Goal: Task Accomplishment & Management: Use online tool/utility

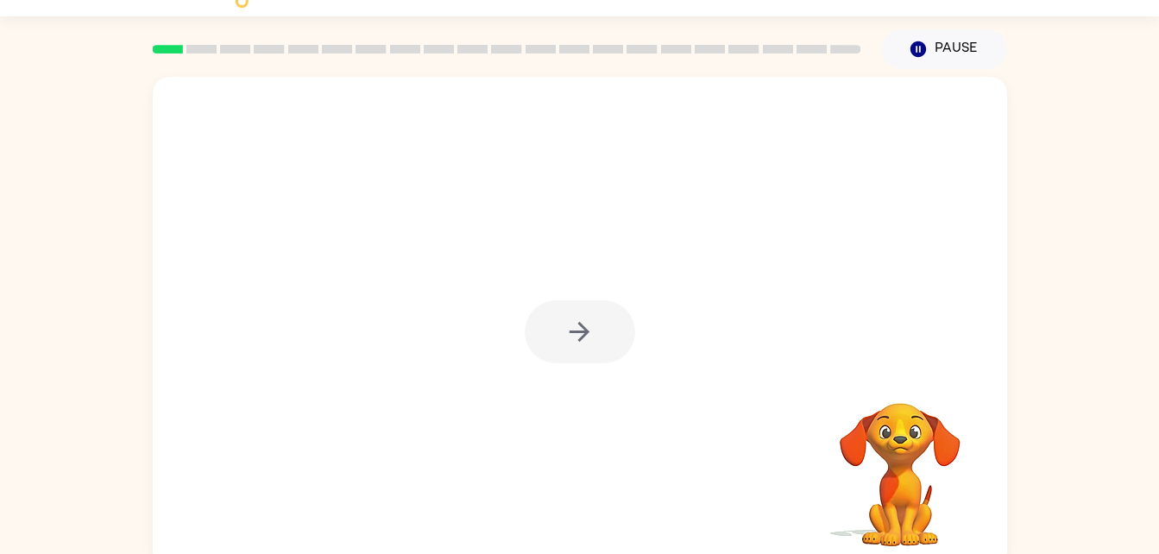
scroll to position [53, 0]
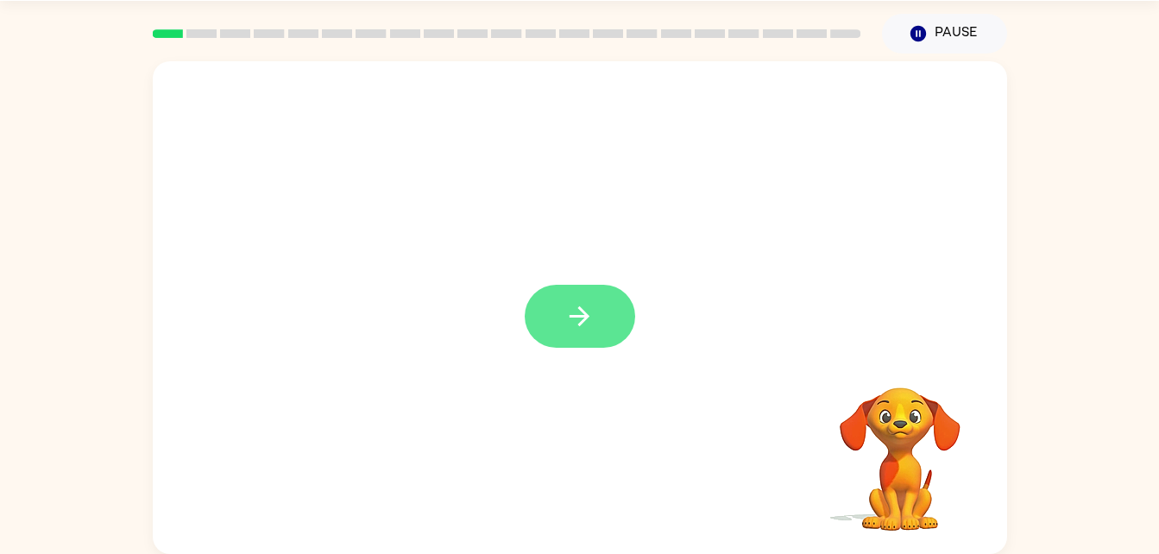
click at [591, 292] on button "button" at bounding box center [580, 316] width 110 height 63
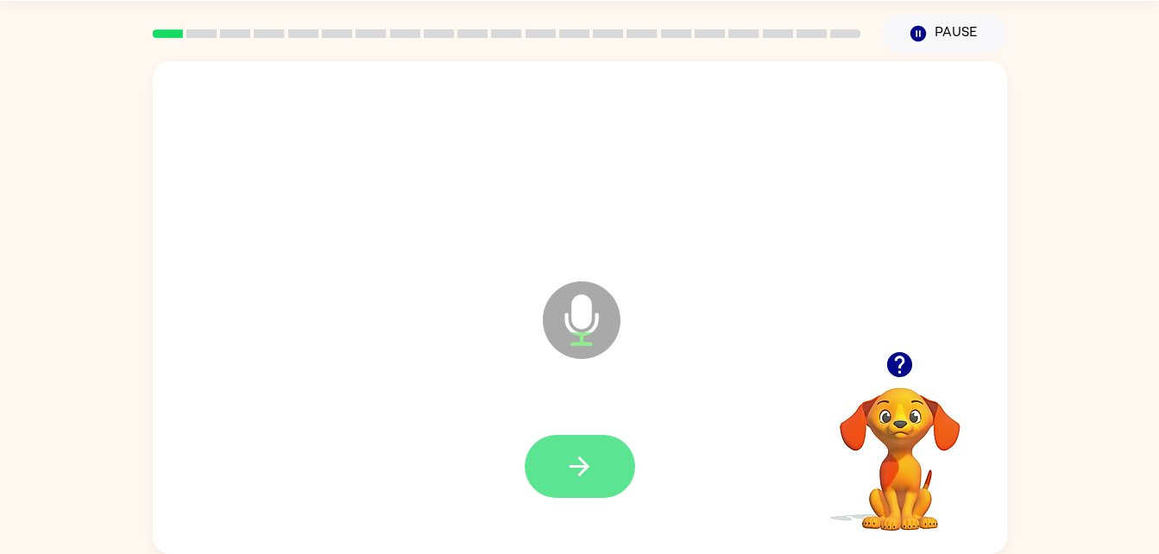
click at [573, 459] on icon "button" at bounding box center [579, 466] width 30 height 30
click at [607, 469] on button "button" at bounding box center [580, 466] width 110 height 63
click at [583, 485] on button "button" at bounding box center [580, 466] width 110 height 63
click at [593, 456] on icon "button" at bounding box center [579, 466] width 30 height 30
click at [604, 455] on button "button" at bounding box center [580, 466] width 110 height 63
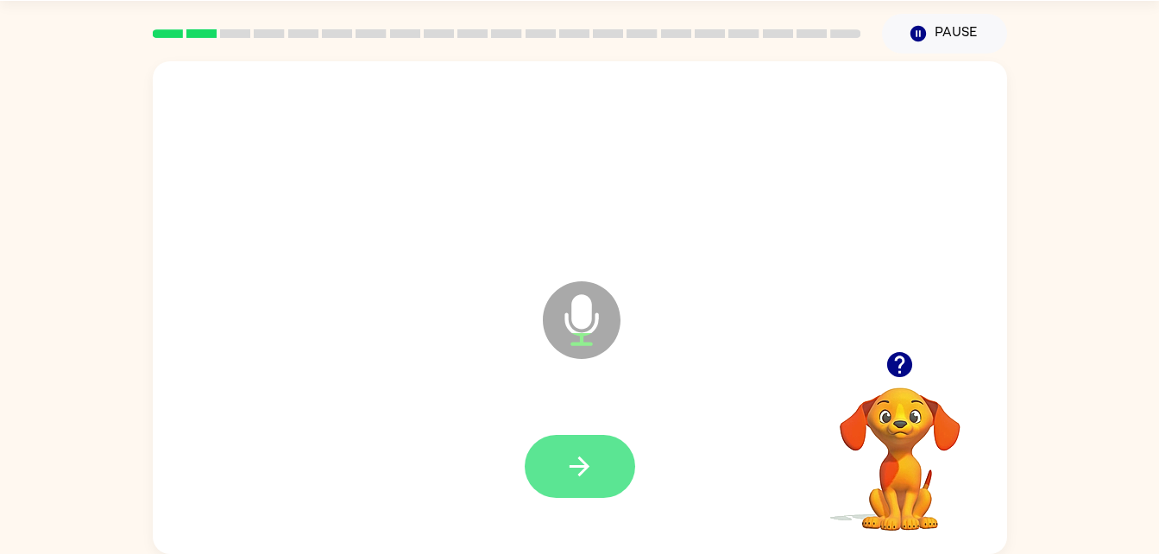
click at [588, 478] on icon "button" at bounding box center [579, 466] width 30 height 30
click at [628, 473] on button "button" at bounding box center [580, 466] width 110 height 63
click at [591, 478] on icon "button" at bounding box center [579, 466] width 30 height 30
click at [602, 494] on button "button" at bounding box center [580, 466] width 110 height 63
click at [582, 470] on icon "button" at bounding box center [579, 466] width 30 height 30
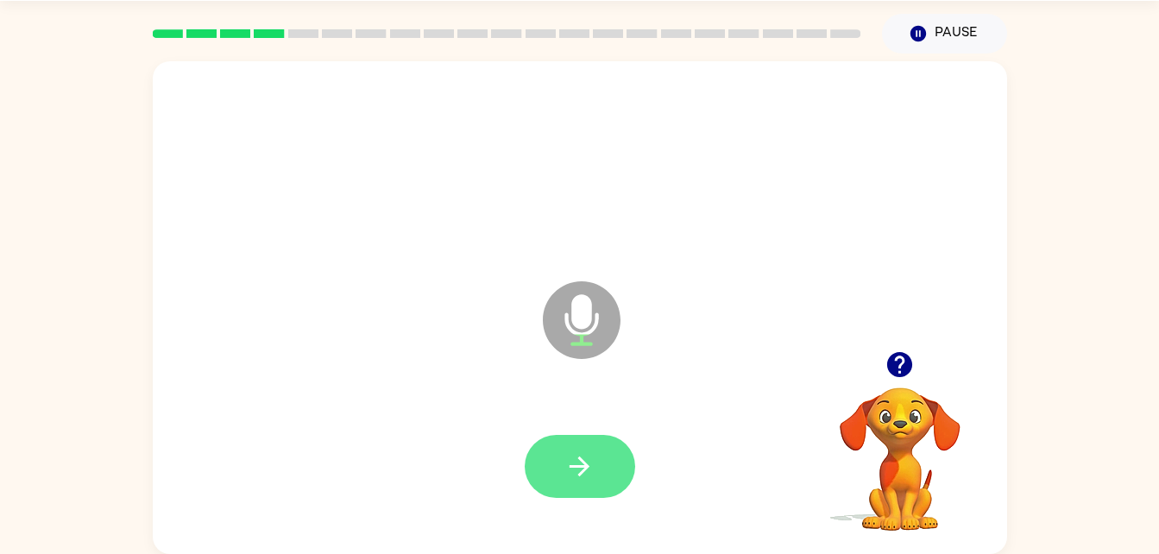
click at [592, 462] on icon "button" at bounding box center [579, 466] width 30 height 30
click at [622, 478] on button "button" at bounding box center [580, 466] width 110 height 63
click at [582, 465] on icon "button" at bounding box center [579, 466] width 20 height 20
click at [576, 494] on button "button" at bounding box center [580, 466] width 110 height 63
click at [598, 443] on button "button" at bounding box center [580, 466] width 110 height 63
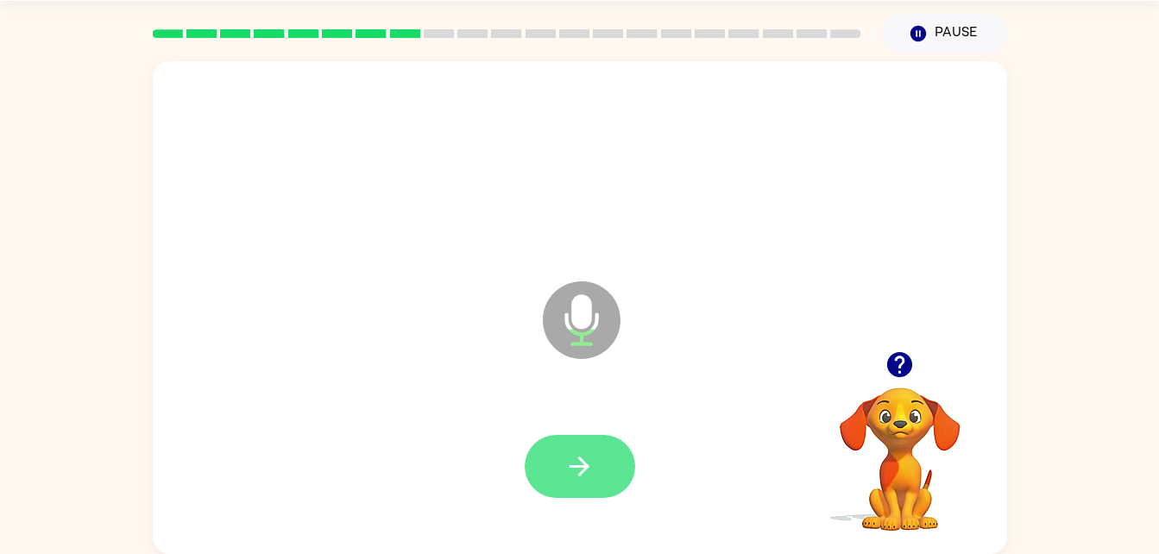
click at [601, 474] on button "button" at bounding box center [580, 466] width 110 height 63
click at [587, 459] on icon "button" at bounding box center [579, 466] width 30 height 30
click at [626, 476] on button "button" at bounding box center [580, 466] width 110 height 63
click at [588, 447] on button "button" at bounding box center [580, 466] width 110 height 63
click at [594, 472] on icon "button" at bounding box center [579, 466] width 30 height 30
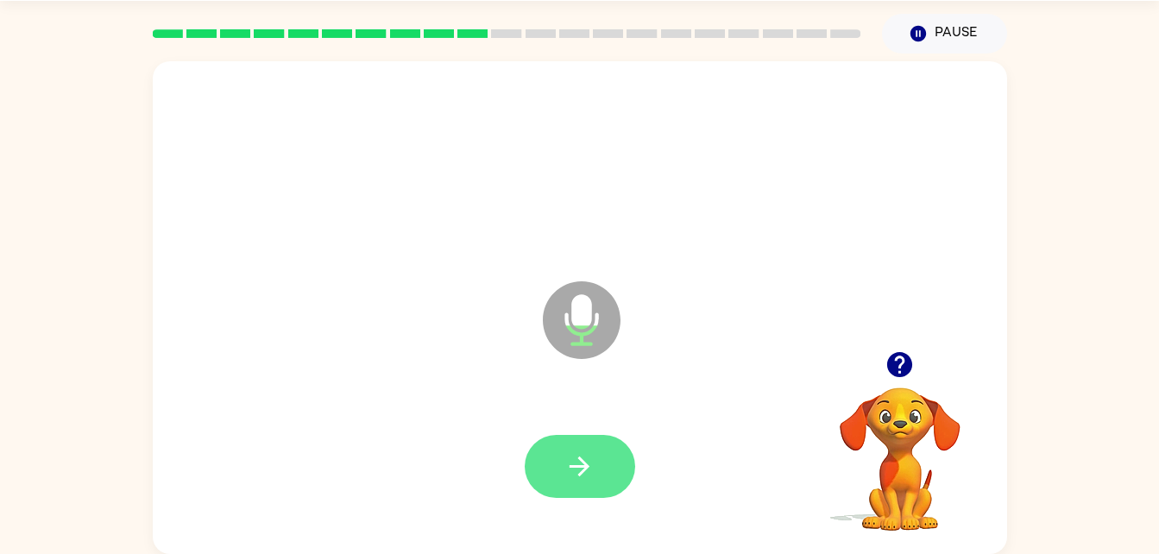
click at [584, 468] on icon "button" at bounding box center [579, 466] width 30 height 30
click at [581, 473] on icon "button" at bounding box center [579, 466] width 20 height 20
click at [607, 482] on button "button" at bounding box center [580, 466] width 110 height 63
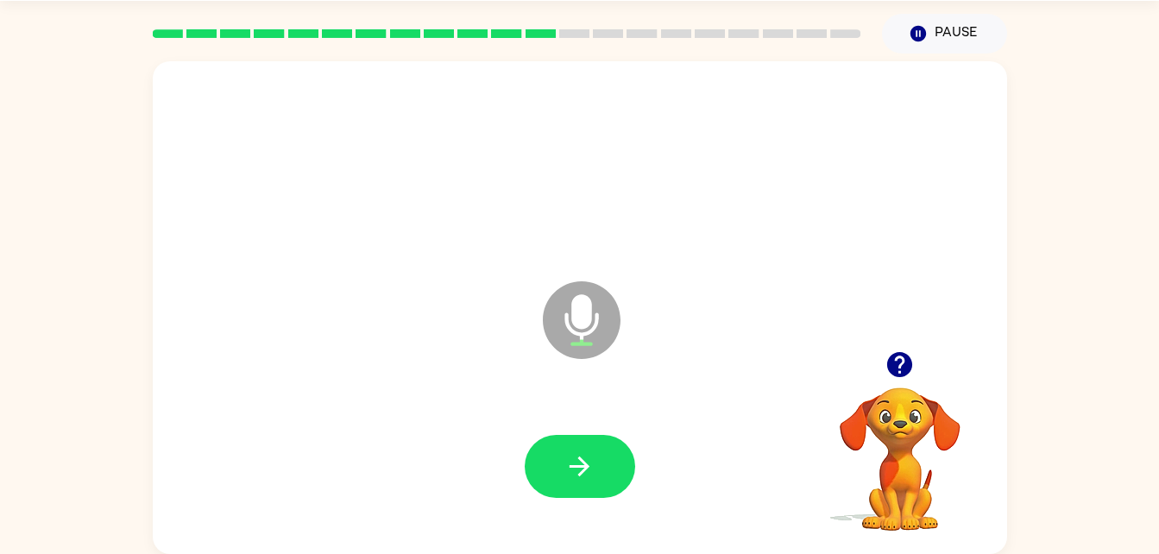
click at [573, 518] on div at bounding box center [580, 467] width 820 height 142
click at [592, 443] on button "button" at bounding box center [580, 466] width 110 height 63
click at [583, 481] on div at bounding box center [580, 466] width 110 height 63
click at [604, 442] on div at bounding box center [580, 466] width 110 height 63
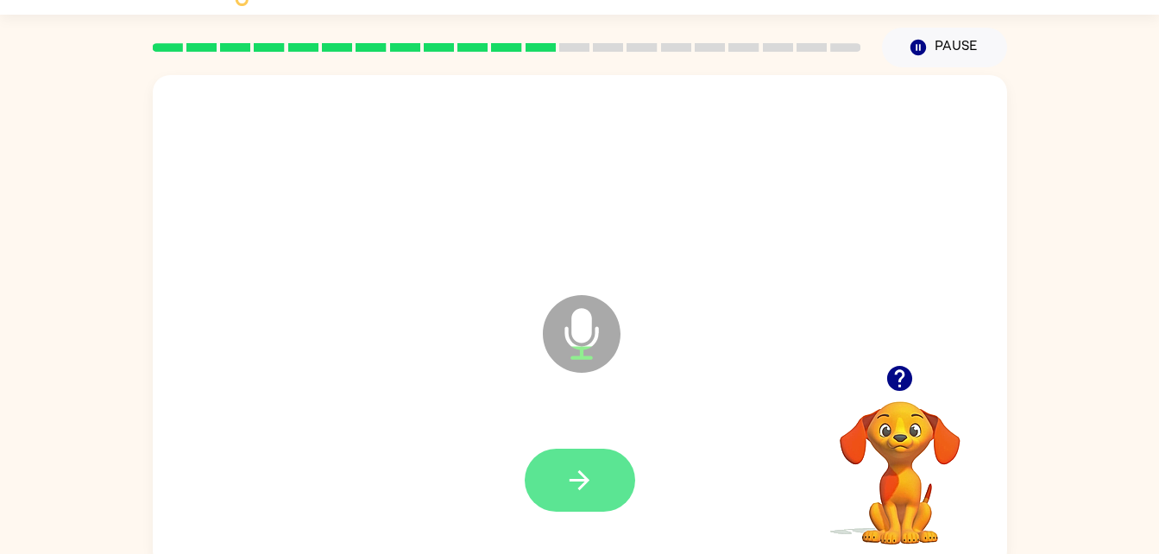
click at [589, 478] on icon "button" at bounding box center [579, 480] width 30 height 30
click at [579, 488] on icon "button" at bounding box center [579, 480] width 20 height 20
click at [606, 472] on button "button" at bounding box center [580, 480] width 110 height 63
click at [596, 485] on button "button" at bounding box center [580, 480] width 110 height 63
click at [604, 477] on button "button" at bounding box center [580, 480] width 110 height 63
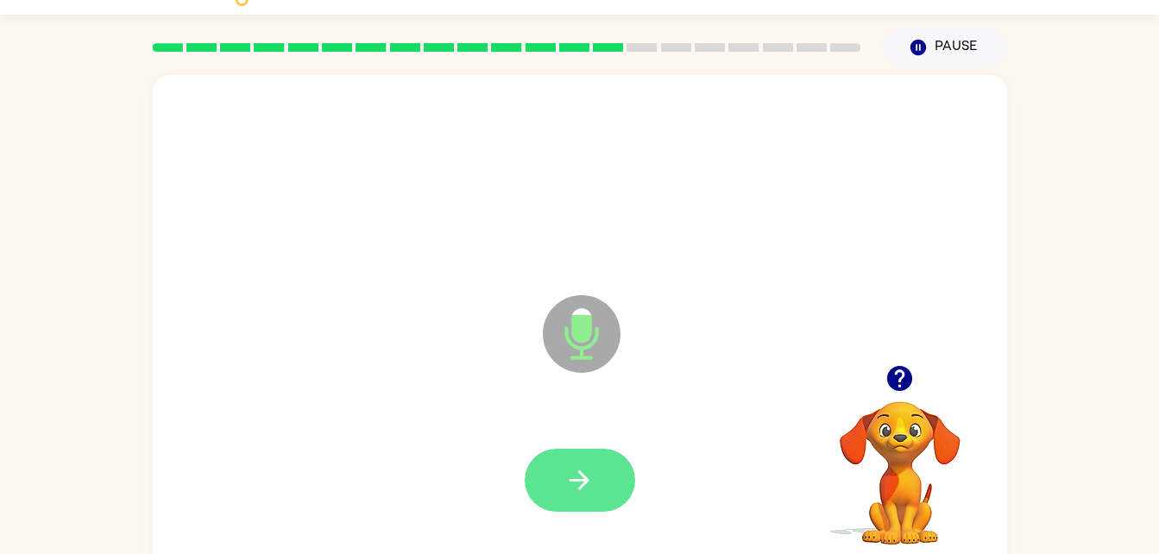
click at [597, 486] on button "button" at bounding box center [580, 480] width 110 height 63
click at [607, 489] on button "button" at bounding box center [580, 480] width 110 height 63
click at [582, 472] on icon "button" at bounding box center [579, 480] width 30 height 30
click at [602, 501] on button "button" at bounding box center [580, 480] width 110 height 63
click at [602, 488] on button "button" at bounding box center [580, 480] width 110 height 63
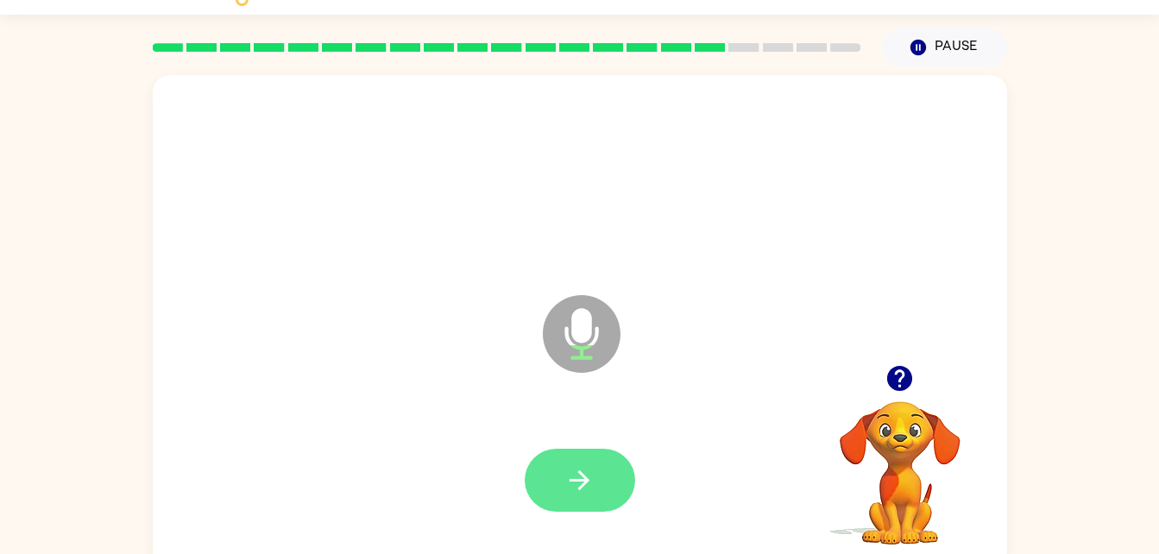
click at [588, 470] on icon "button" at bounding box center [579, 480] width 30 height 30
click at [573, 495] on button "button" at bounding box center [580, 480] width 110 height 63
click at [607, 491] on button "button" at bounding box center [580, 480] width 110 height 63
click at [604, 494] on button "button" at bounding box center [580, 480] width 110 height 63
click at [588, 490] on icon "button" at bounding box center [579, 480] width 30 height 30
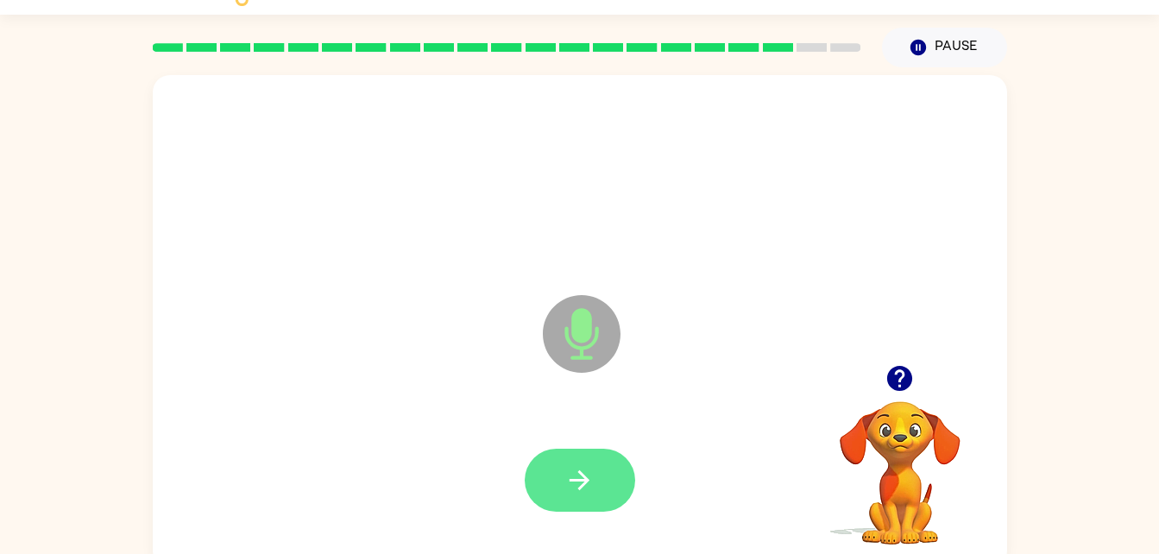
click at [586, 482] on icon "button" at bounding box center [579, 480] width 20 height 20
click at [587, 479] on icon "button" at bounding box center [579, 480] width 20 height 20
click at [590, 477] on icon "button" at bounding box center [579, 480] width 30 height 30
click at [596, 472] on button "button" at bounding box center [580, 480] width 110 height 63
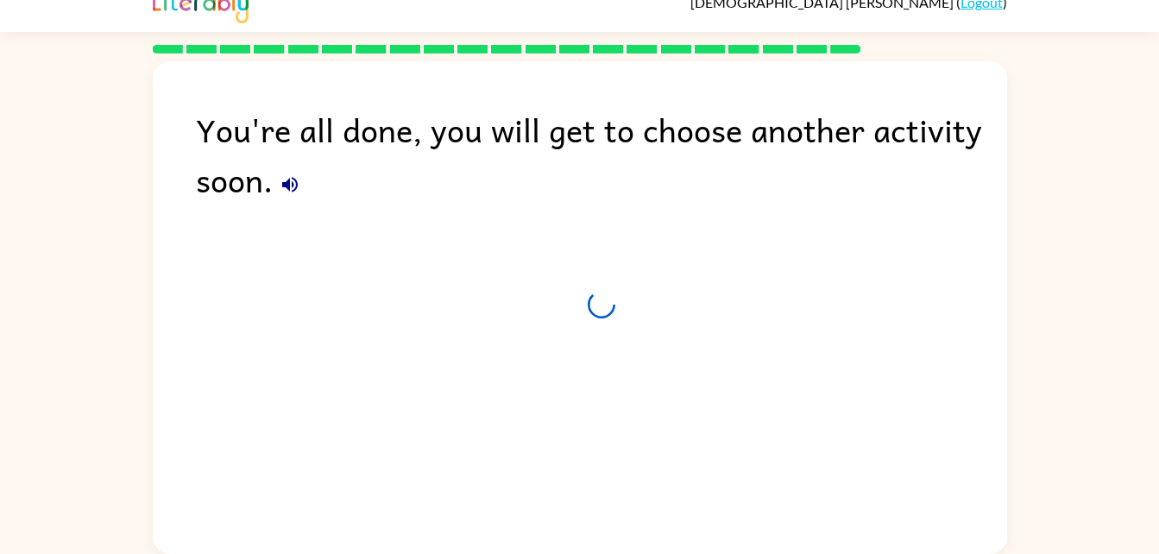
scroll to position [22, 0]
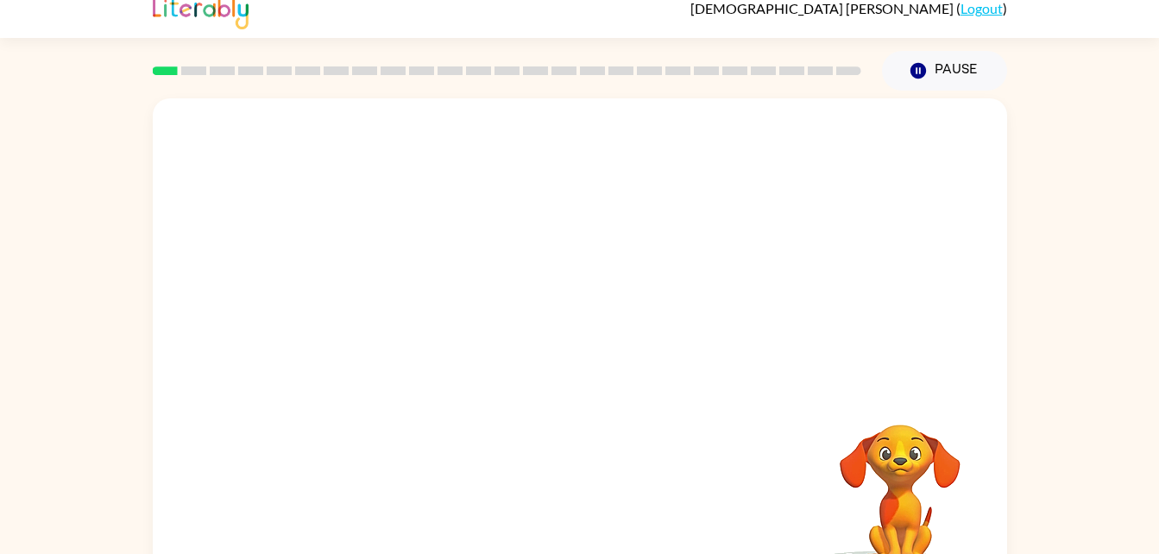
scroll to position [53, 0]
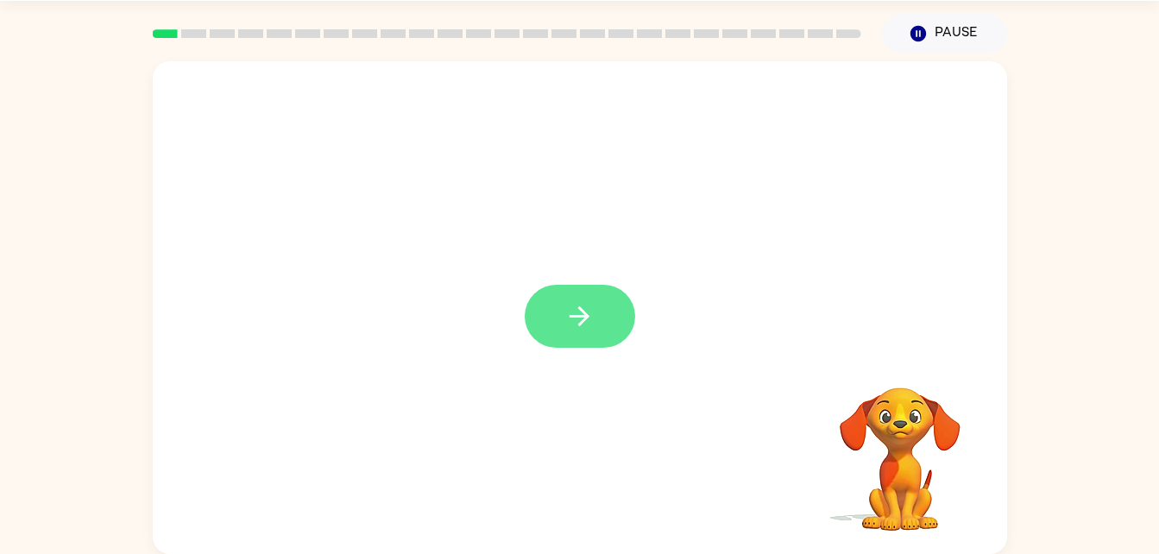
click at [592, 345] on button "button" at bounding box center [580, 316] width 110 height 63
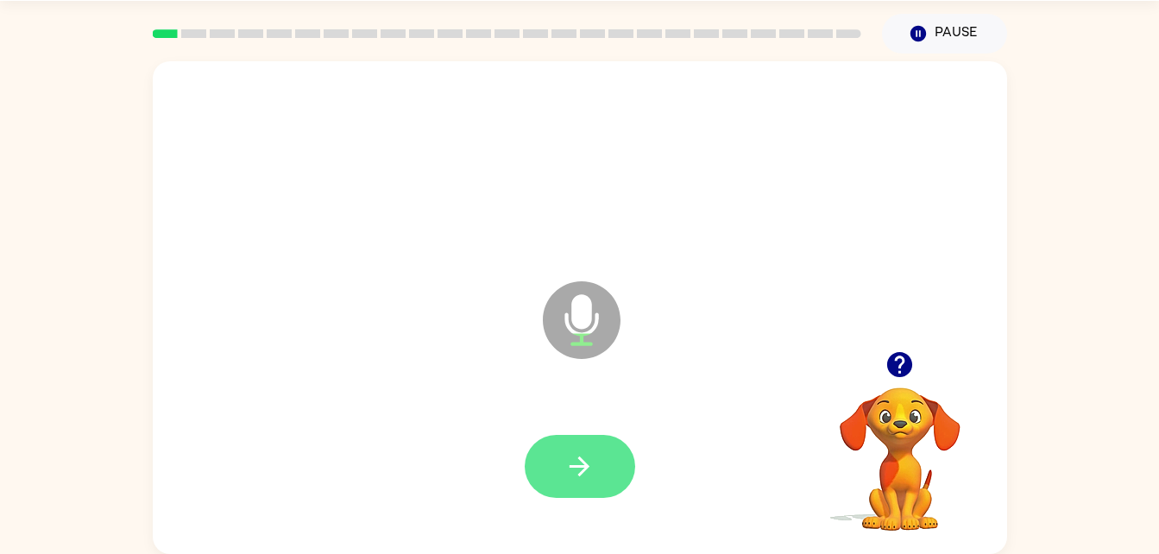
click at [602, 461] on button "button" at bounding box center [580, 466] width 110 height 63
click at [580, 448] on button "button" at bounding box center [580, 466] width 110 height 63
click at [582, 475] on icon "button" at bounding box center [579, 466] width 30 height 30
click at [568, 471] on icon "button" at bounding box center [579, 466] width 30 height 30
click at [586, 466] on icon "button" at bounding box center [579, 466] width 20 height 20
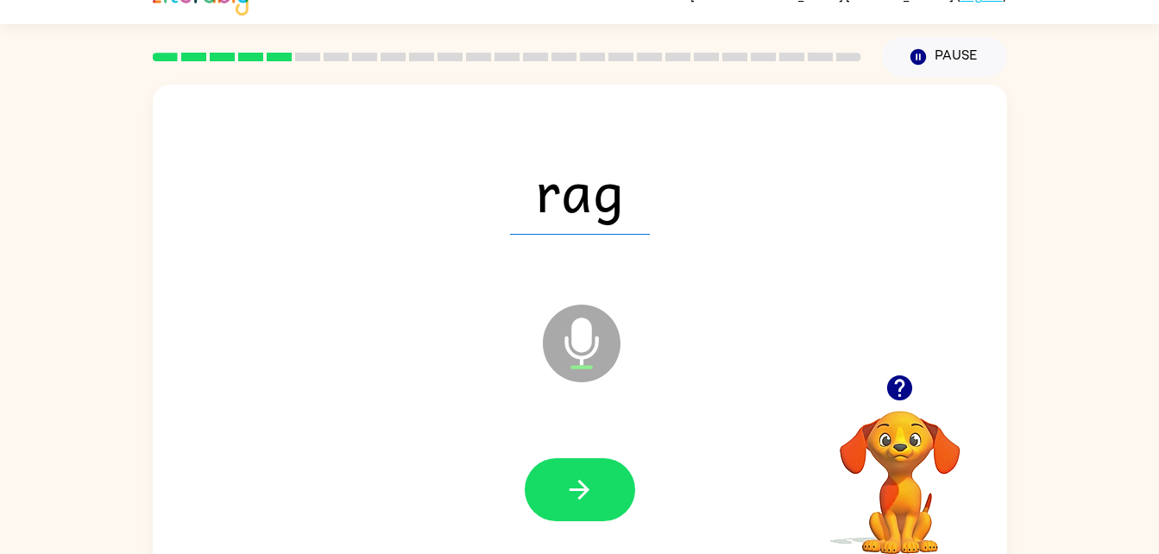
scroll to position [1, 0]
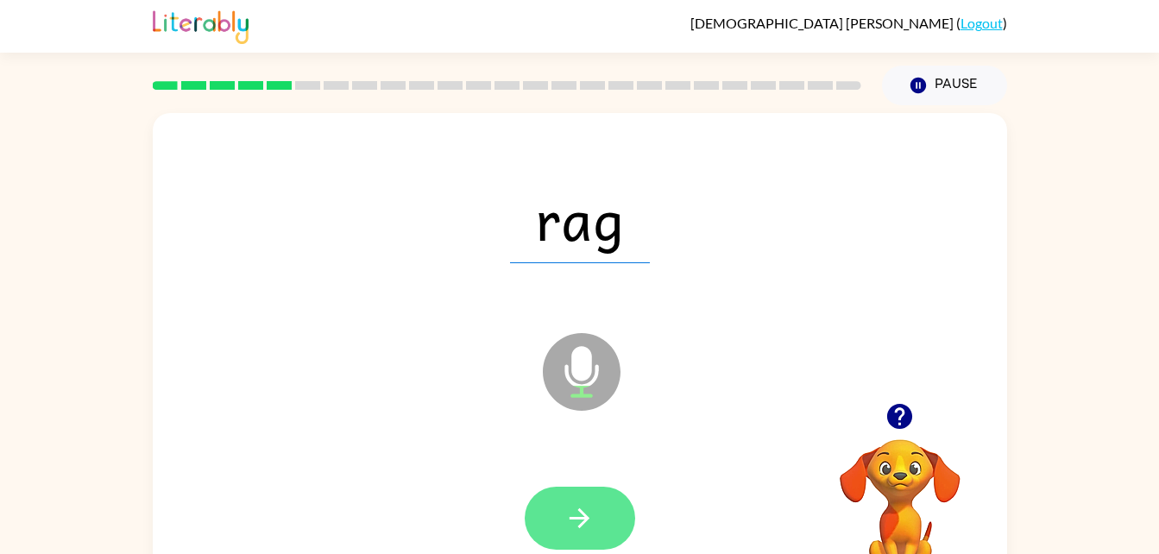
click at [582, 527] on icon "button" at bounding box center [579, 518] width 30 height 30
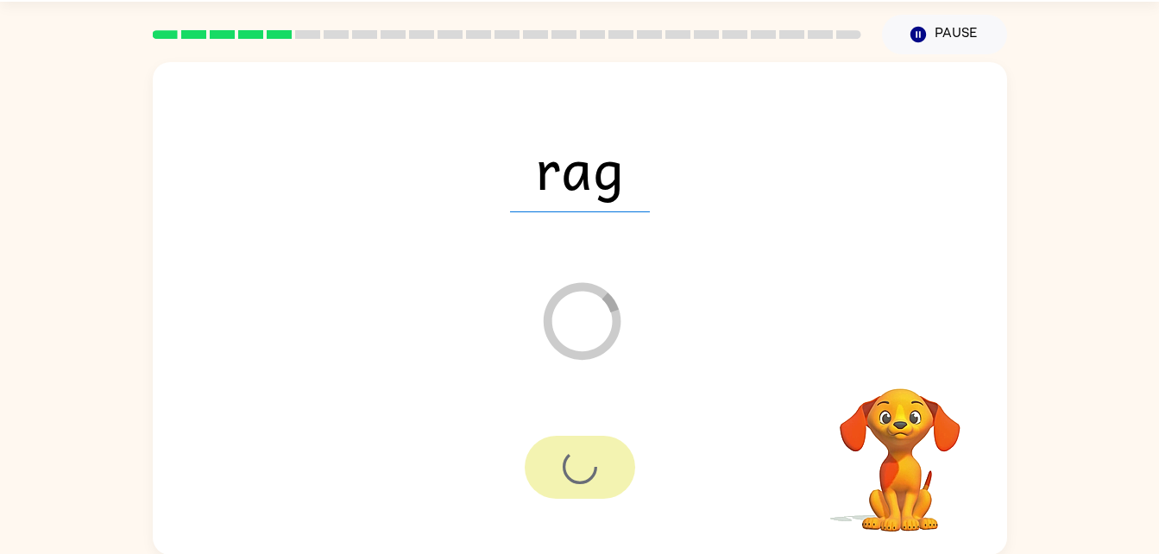
scroll to position [53, 0]
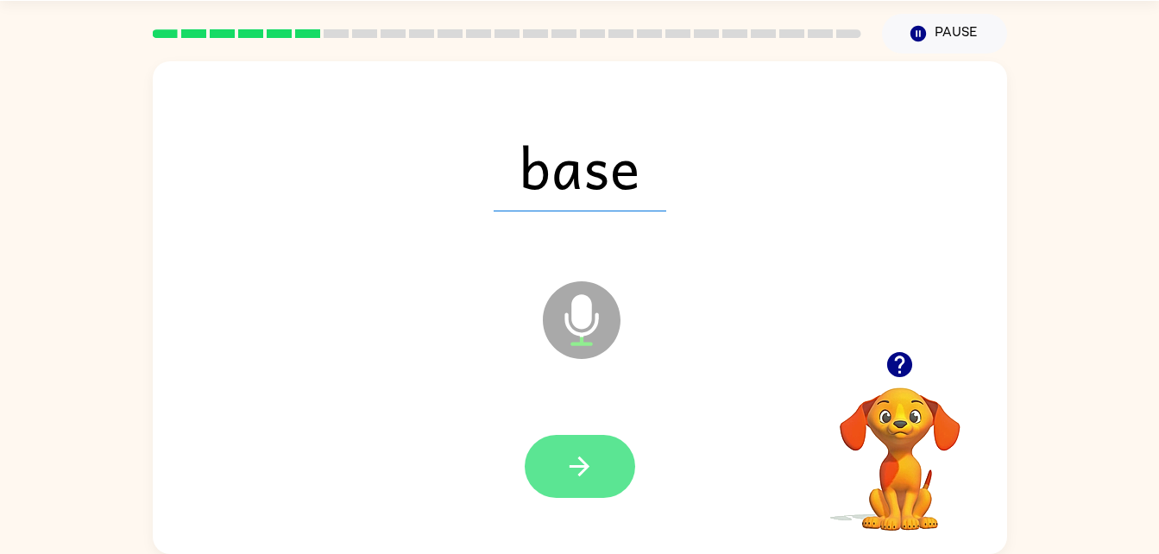
click at [588, 453] on icon "button" at bounding box center [579, 466] width 30 height 30
click at [593, 489] on button "button" at bounding box center [580, 466] width 110 height 63
click at [588, 444] on button "button" at bounding box center [580, 466] width 110 height 63
click at [597, 469] on button "button" at bounding box center [580, 466] width 110 height 63
click at [607, 497] on button "button" at bounding box center [580, 466] width 110 height 63
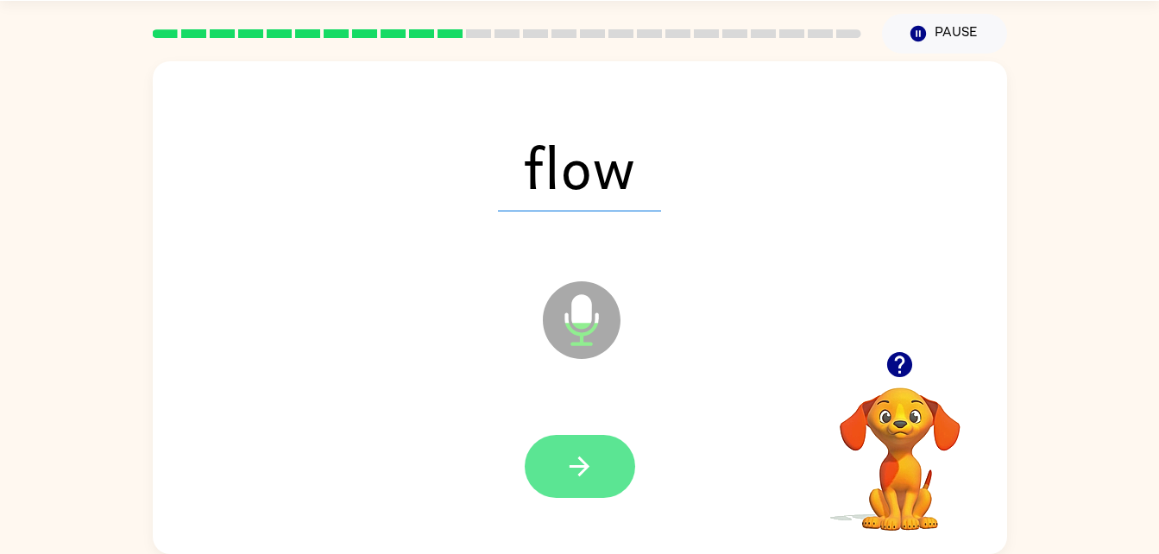
click at [592, 472] on icon "button" at bounding box center [579, 466] width 30 height 30
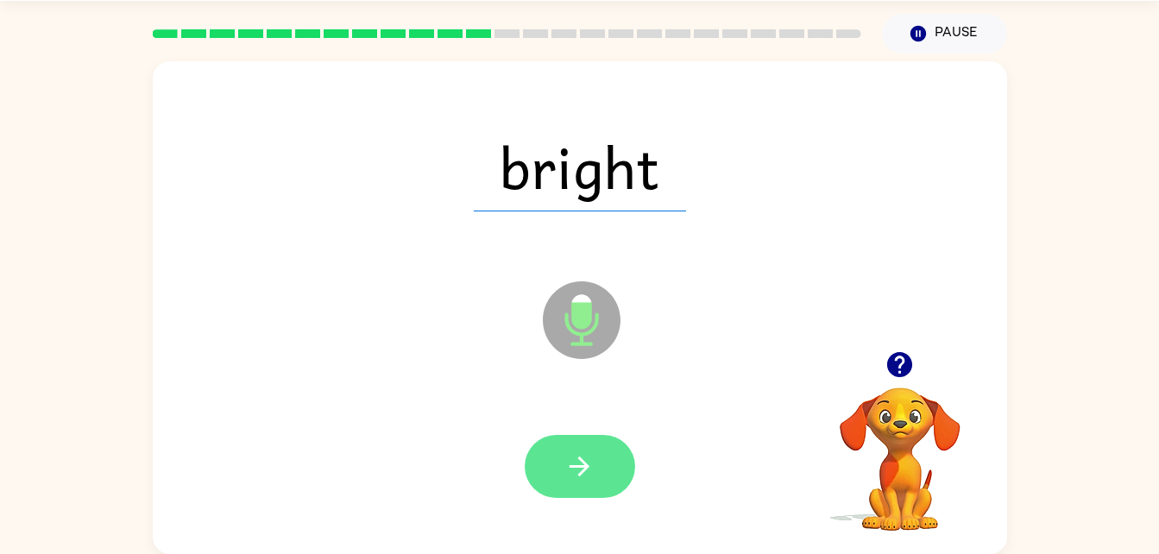
click at [597, 464] on button "button" at bounding box center [580, 466] width 110 height 63
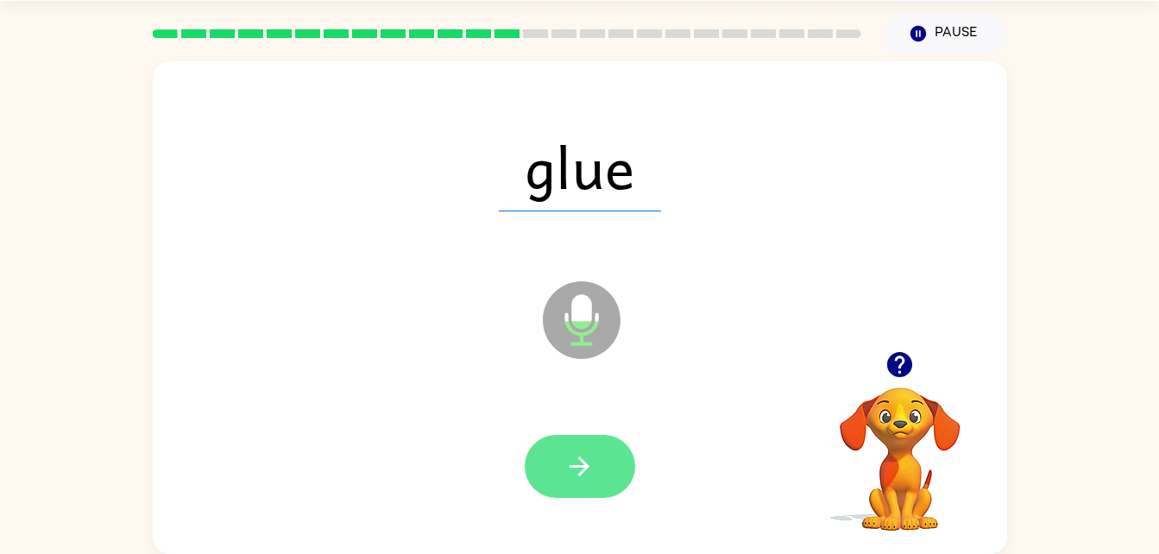
click at [575, 486] on button "button" at bounding box center [580, 466] width 110 height 63
click at [590, 476] on icon "button" at bounding box center [579, 466] width 30 height 30
click at [584, 478] on icon "button" at bounding box center [579, 466] width 30 height 30
click at [609, 460] on button "button" at bounding box center [580, 466] width 110 height 63
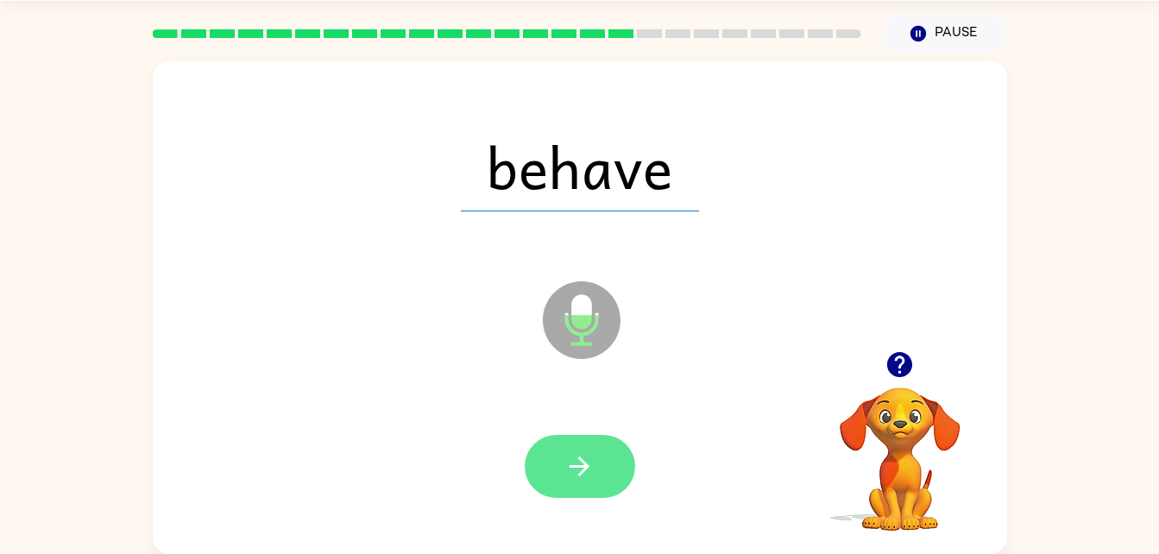
click at [599, 475] on button "button" at bounding box center [580, 466] width 110 height 63
click at [595, 454] on button "button" at bounding box center [580, 466] width 110 height 63
click at [587, 468] on icon "button" at bounding box center [579, 466] width 20 height 20
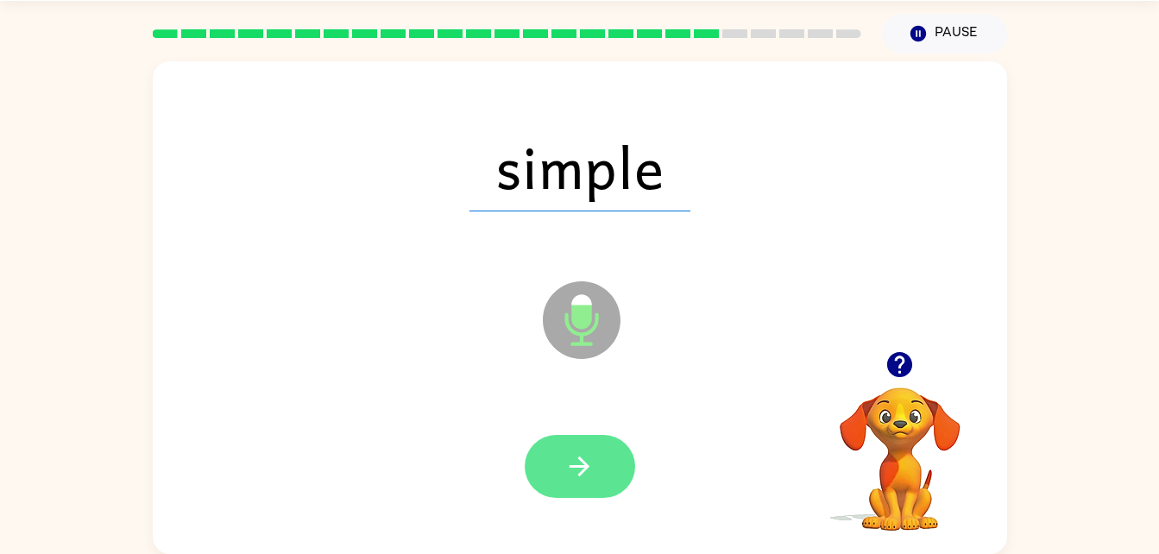
click at [601, 469] on button "button" at bounding box center [580, 466] width 110 height 63
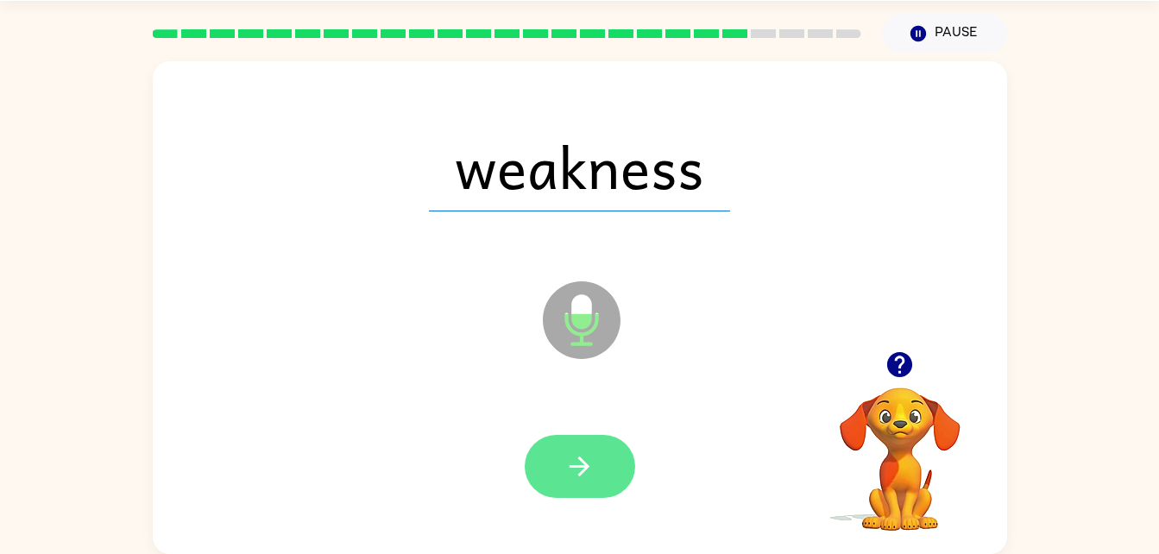
click at [594, 463] on icon "button" at bounding box center [579, 466] width 30 height 30
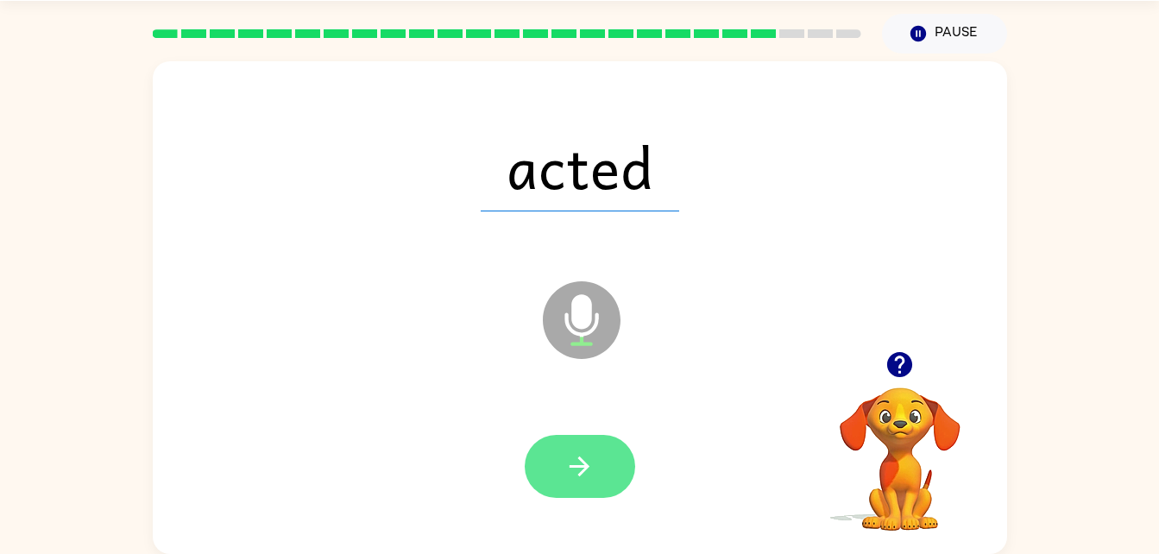
click at [618, 454] on button "button" at bounding box center [580, 466] width 110 height 63
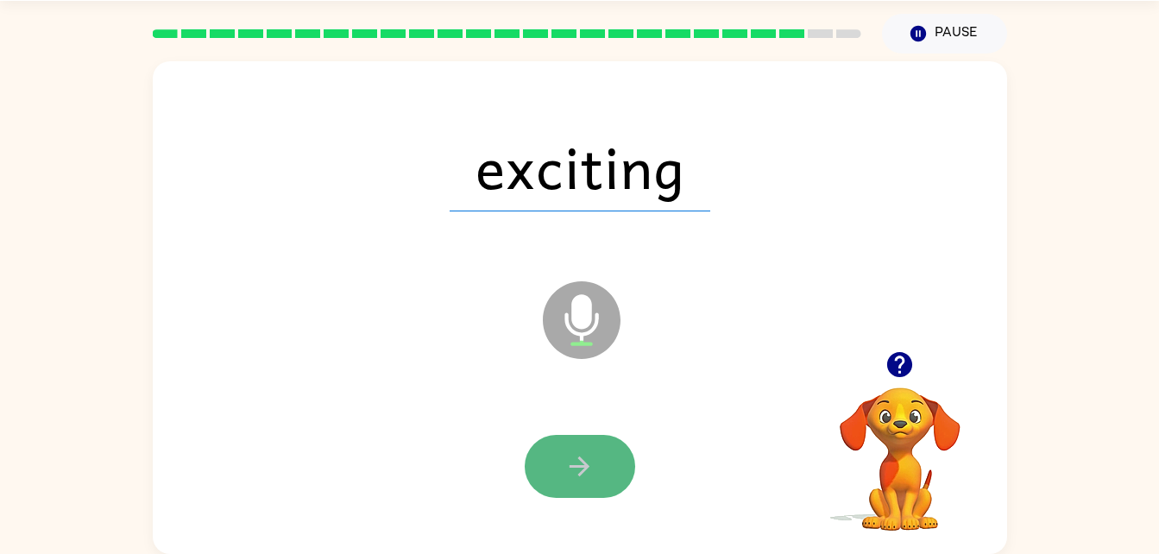
click at [607, 486] on button "button" at bounding box center [580, 466] width 110 height 63
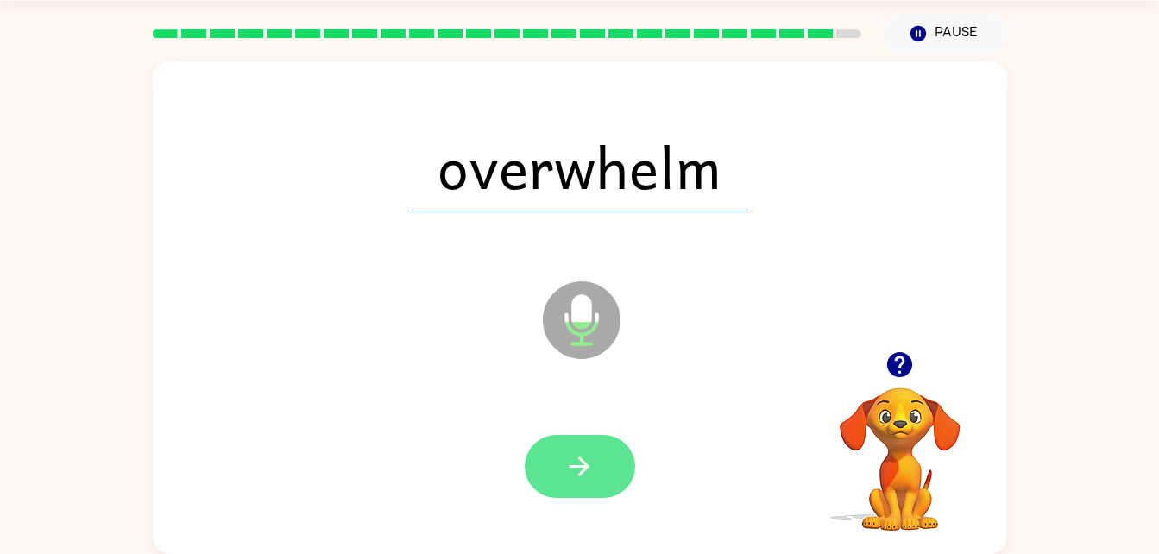
click at [601, 474] on button "button" at bounding box center [580, 466] width 110 height 63
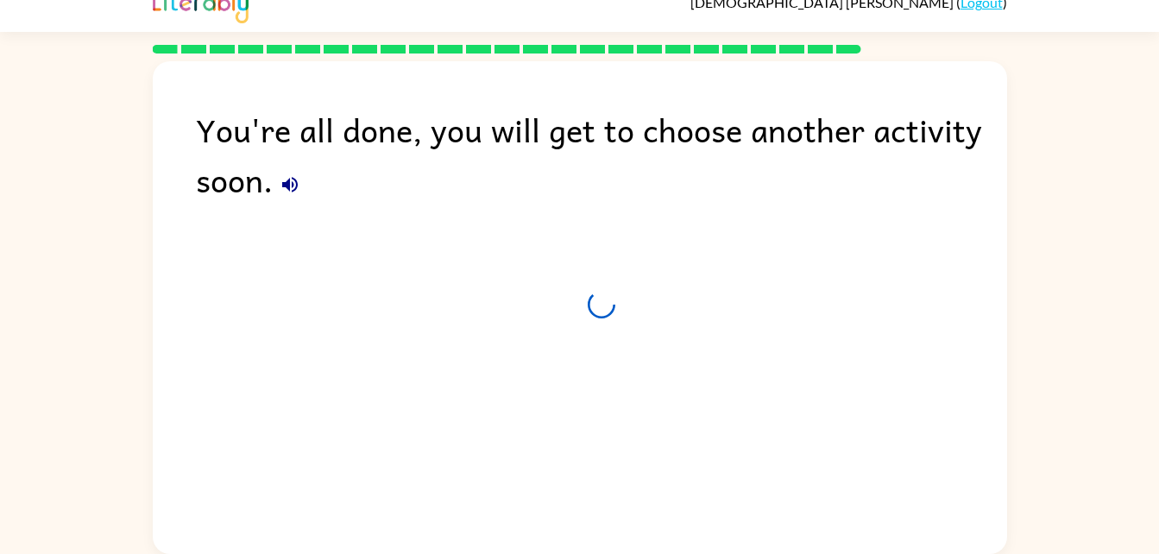
scroll to position [22, 0]
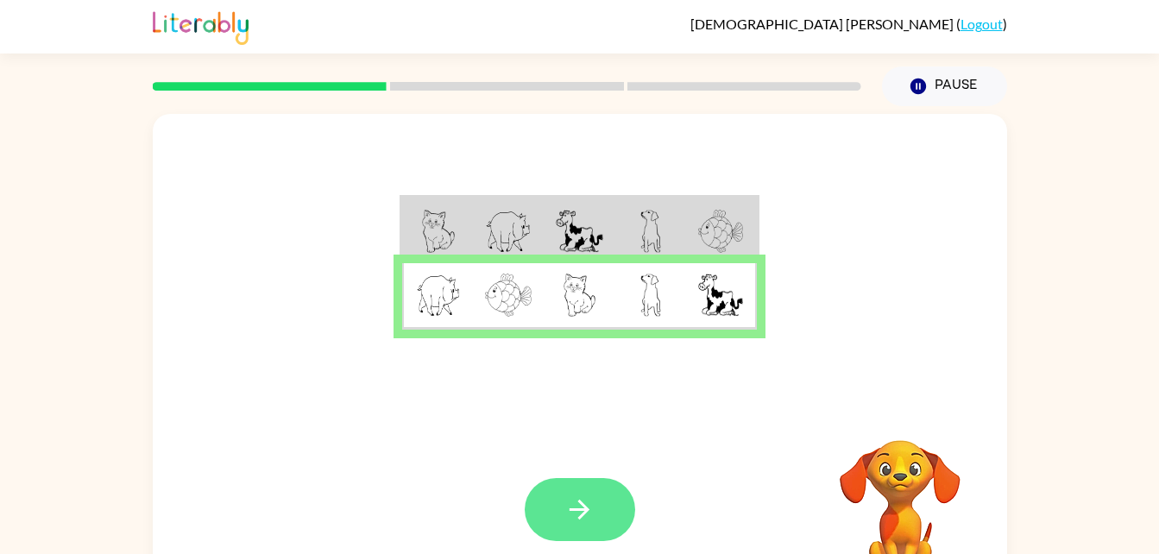
click at [599, 525] on button "button" at bounding box center [580, 509] width 110 height 63
click at [588, 513] on icon "button" at bounding box center [579, 509] width 30 height 30
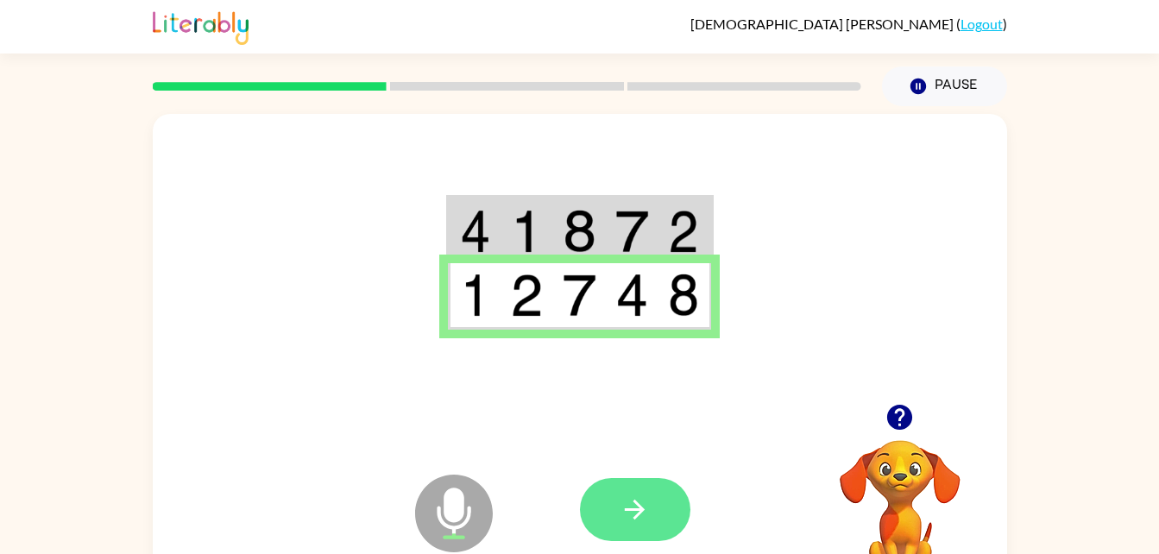
click at [639, 530] on button "button" at bounding box center [635, 509] width 110 height 63
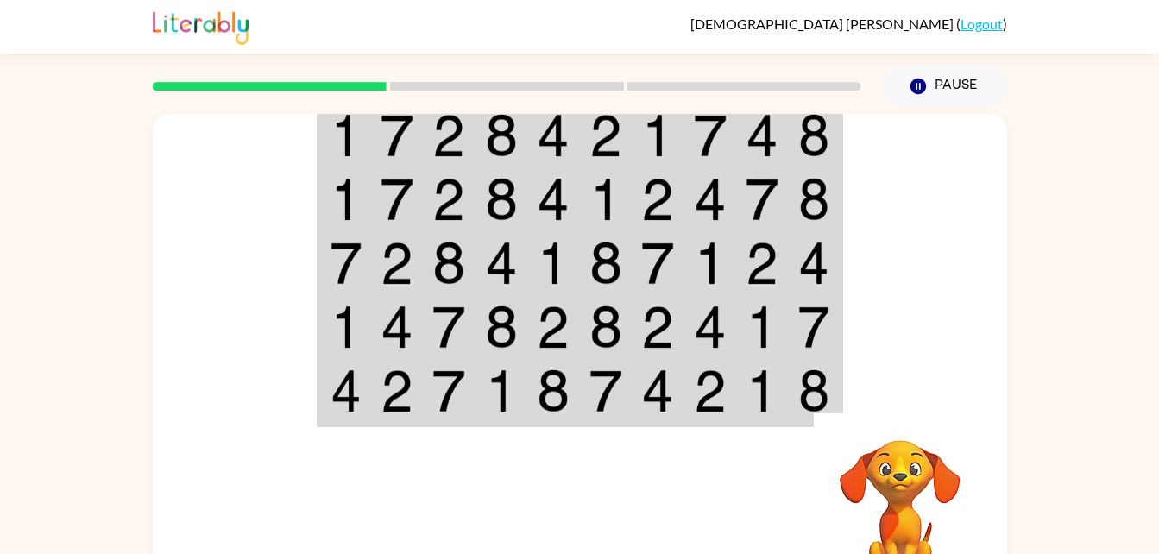
click at [915, 531] on video "Your browser must support playing .mp4 files to use Literably. Please try using…" at bounding box center [900, 499] width 173 height 173
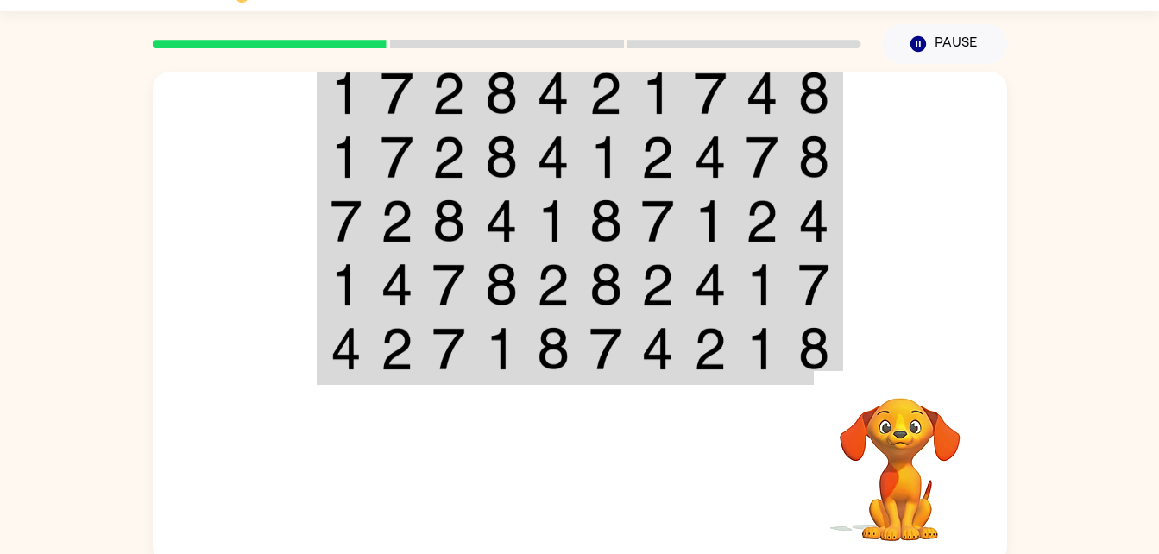
scroll to position [41, 0]
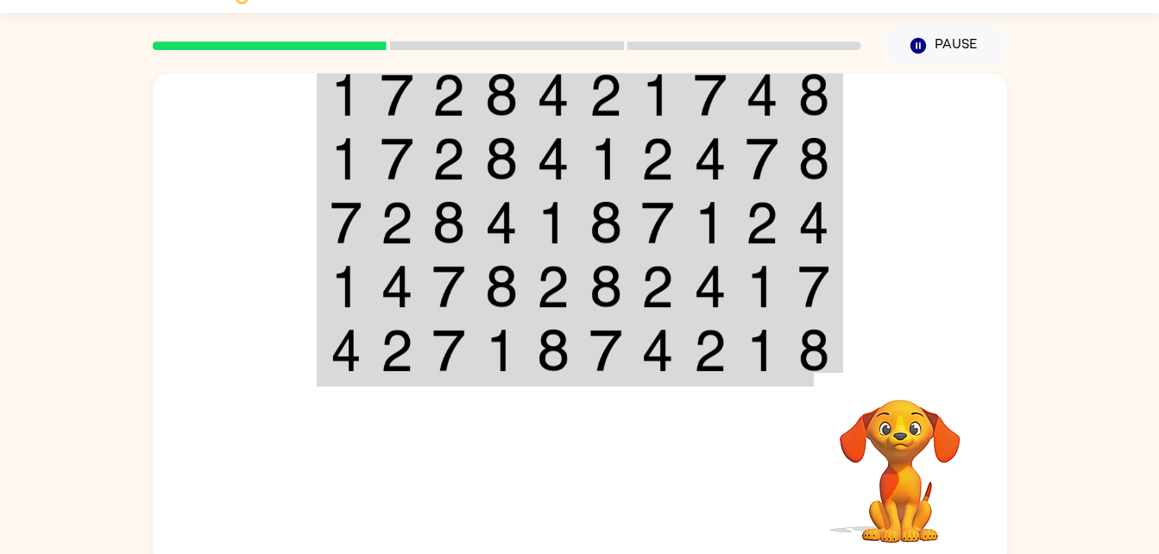
click at [800, 340] on img at bounding box center [813, 350] width 31 height 43
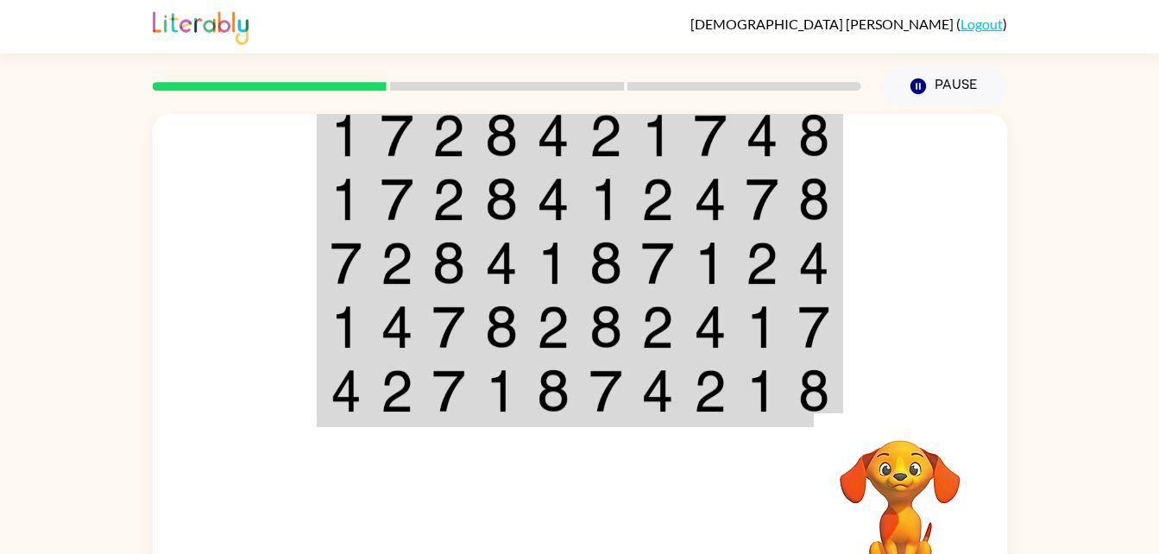
scroll to position [15, 0]
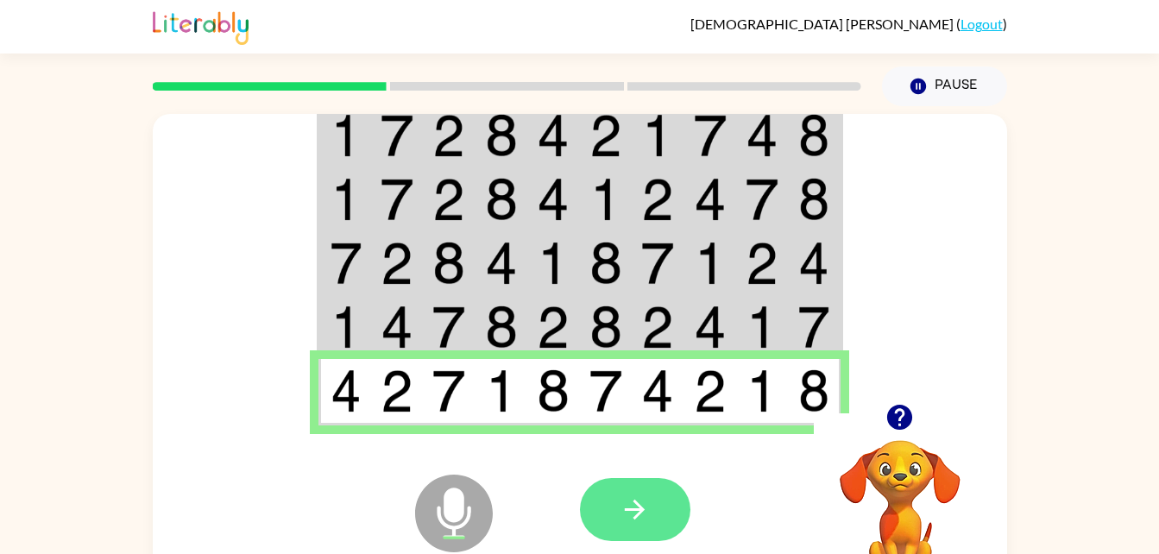
click at [632, 492] on button "button" at bounding box center [635, 509] width 110 height 63
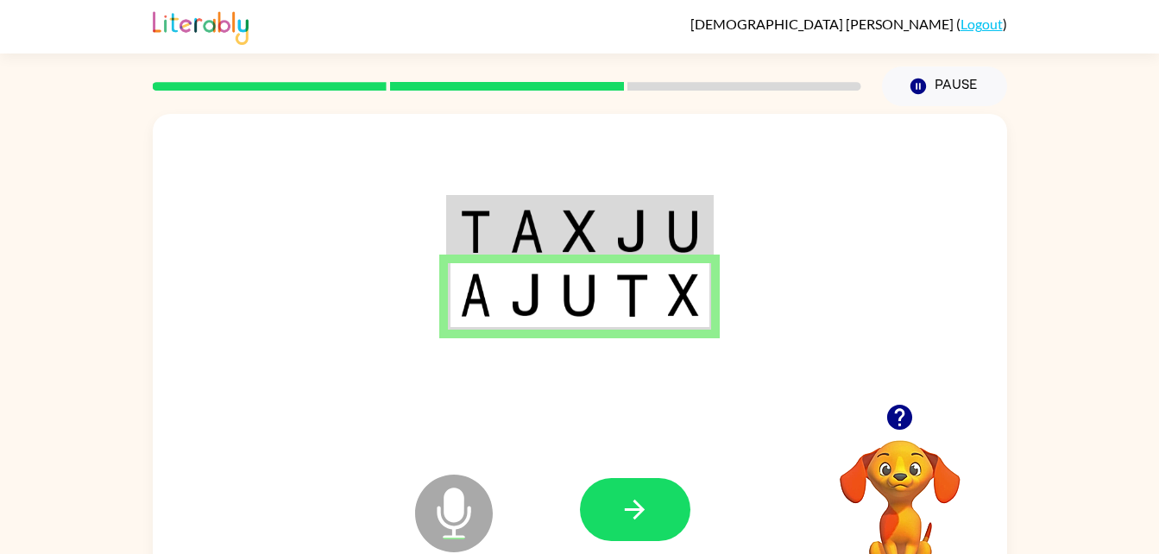
click at [665, 269] on td at bounding box center [684, 296] width 53 height 66
click at [678, 223] on img at bounding box center [683, 231] width 31 height 43
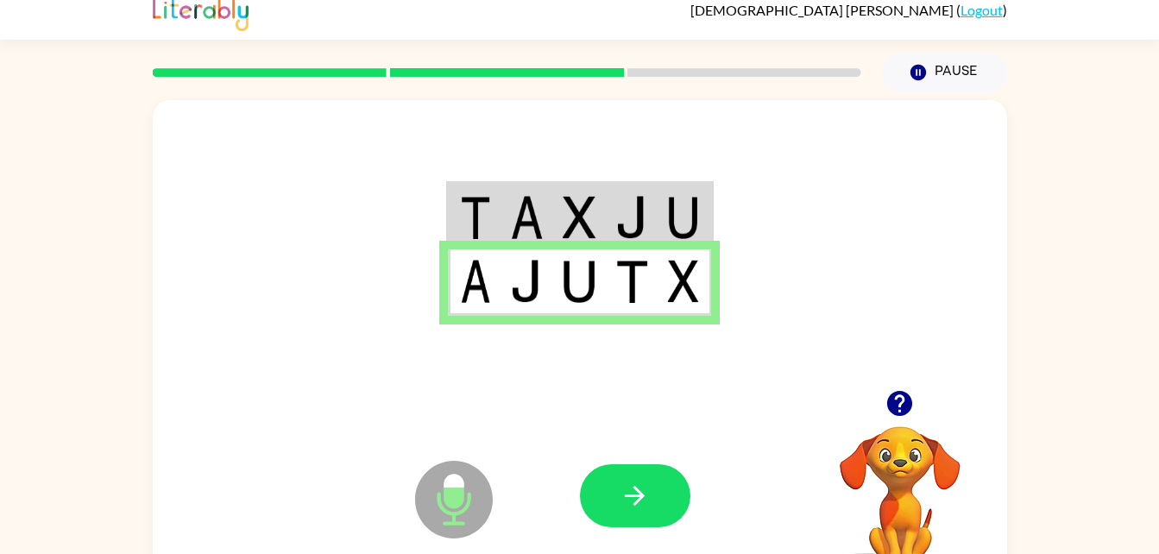
scroll to position [12, 0]
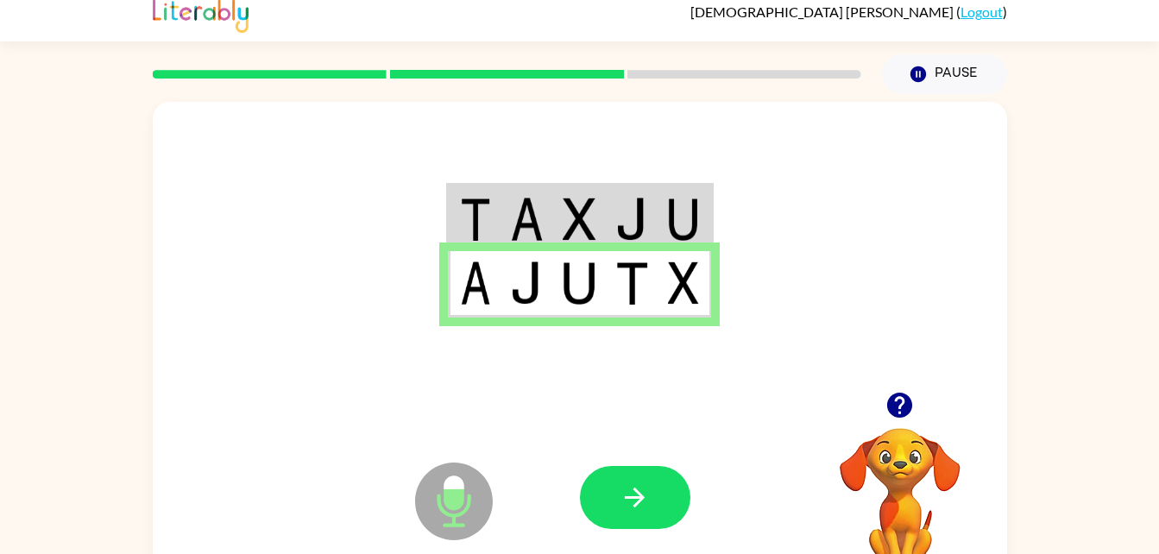
click at [701, 212] on td at bounding box center [684, 219] width 53 height 66
click at [679, 235] on img at bounding box center [683, 219] width 31 height 43
click at [680, 225] on img at bounding box center [683, 219] width 31 height 43
click at [668, 220] on img at bounding box center [683, 219] width 31 height 43
click at [658, 237] on td at bounding box center [684, 219] width 53 height 66
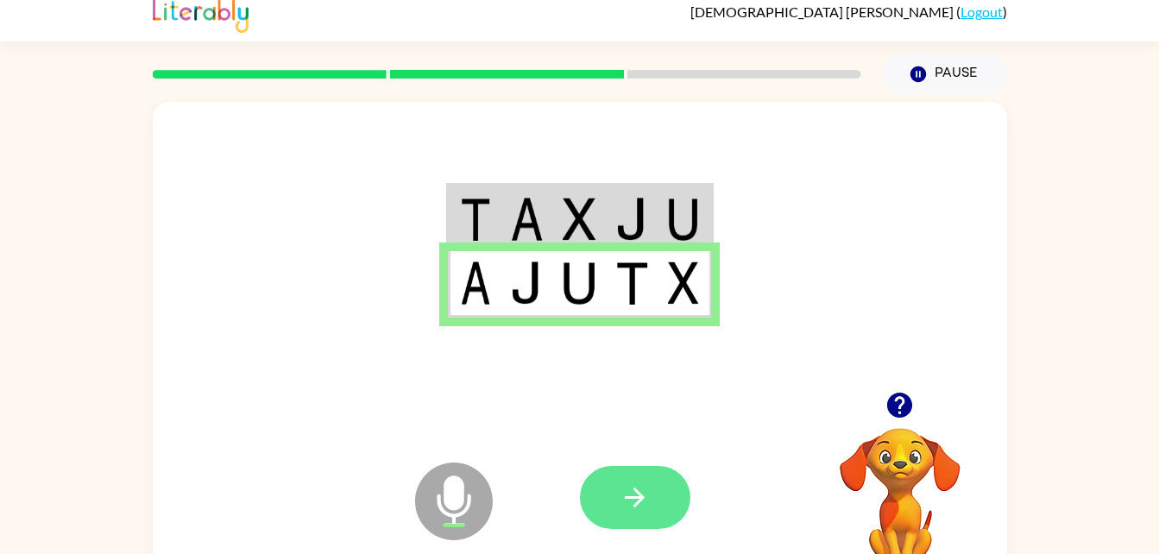
click at [658, 500] on button "button" at bounding box center [635, 497] width 110 height 63
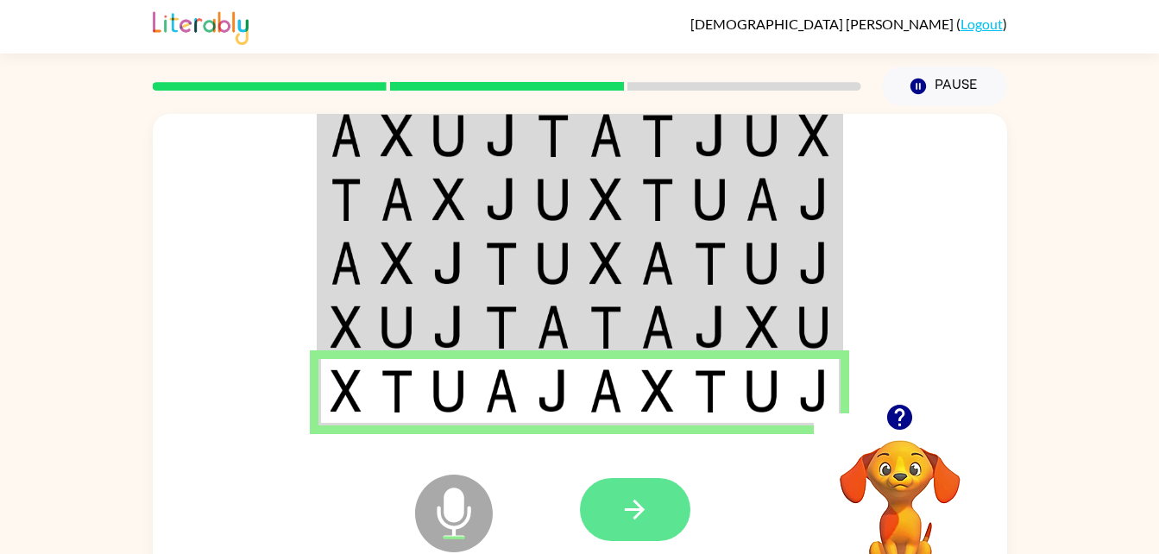
click at [658, 500] on button "button" at bounding box center [635, 509] width 110 height 63
